Goal: Task Accomplishment & Management: Manage account settings

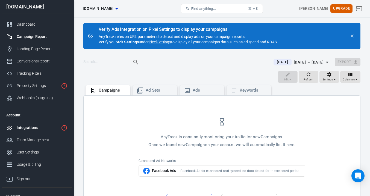
click at [25, 129] on div "Integrations" at bounding box center [38, 128] width 42 height 6
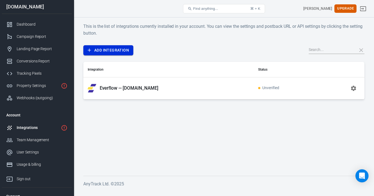
click at [112, 48] on link "Add Integration" at bounding box center [108, 50] width 50 height 10
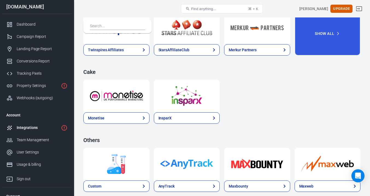
scroll to position [1140, 0]
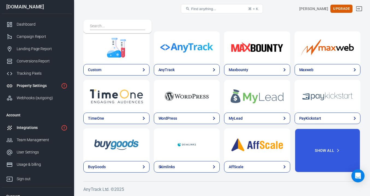
click at [46, 88] on div "Property Settings" at bounding box center [38, 86] width 42 height 6
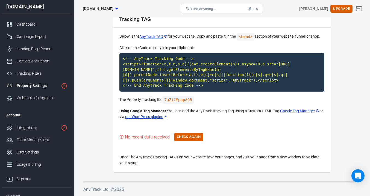
scroll to position [29, 0]
click at [191, 137] on button "Check Again" at bounding box center [188, 137] width 29 height 8
